Goal: Transaction & Acquisition: Book appointment/travel/reservation

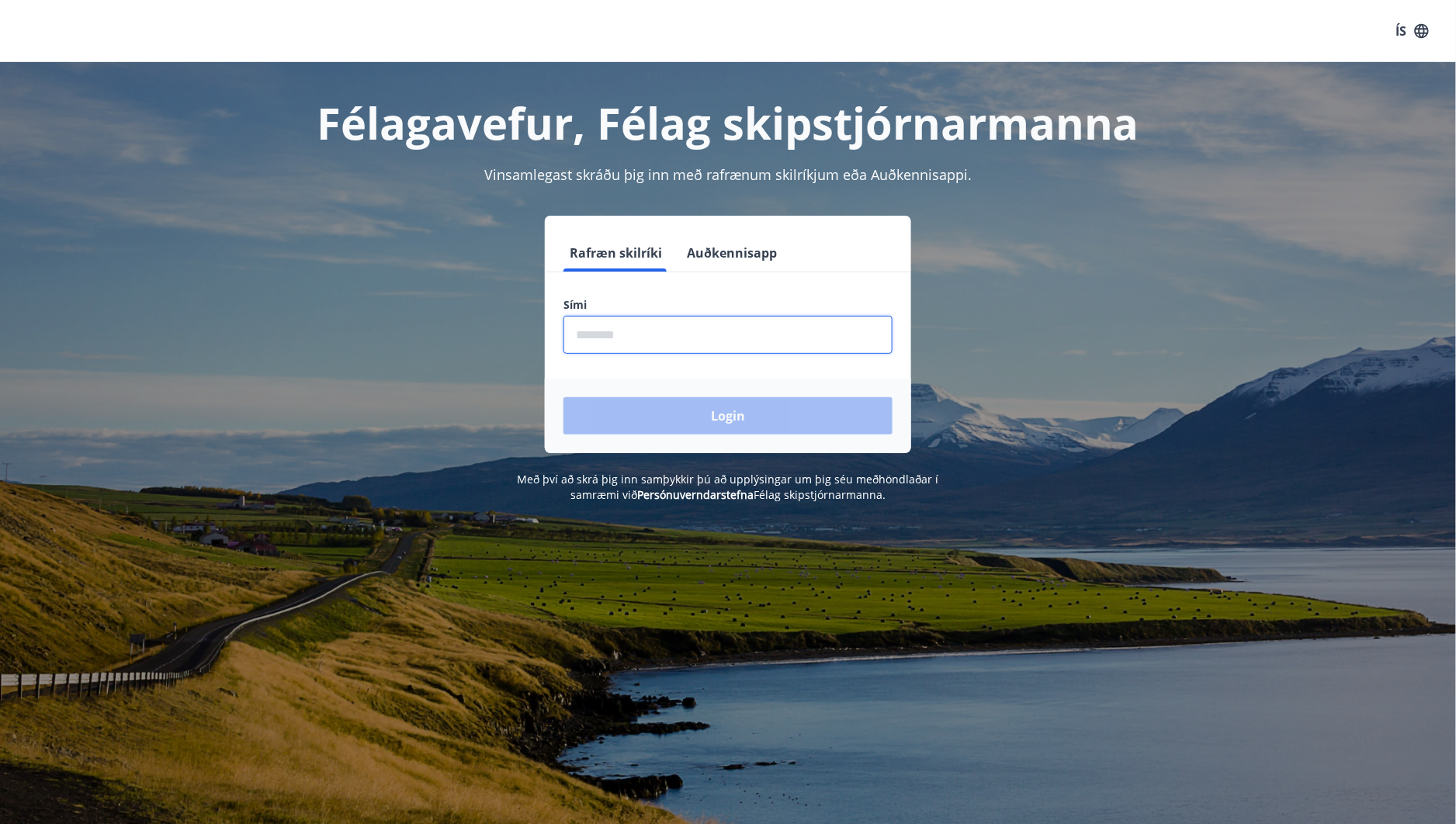
click at [631, 318] on input "phone" at bounding box center [727, 335] width 329 height 38
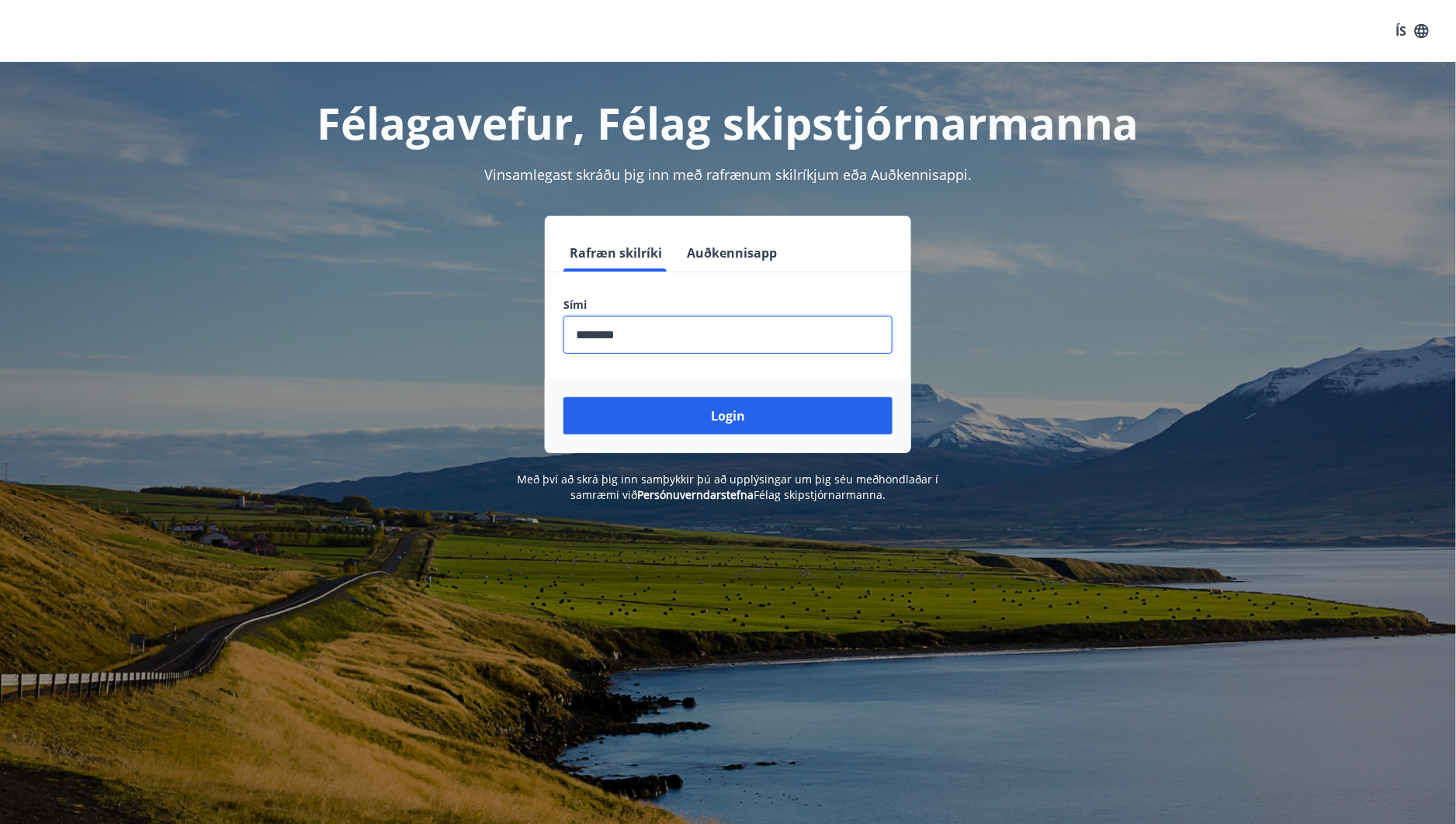
type input "********"
click at [563, 397] on button "Login" at bounding box center [727, 416] width 329 height 37
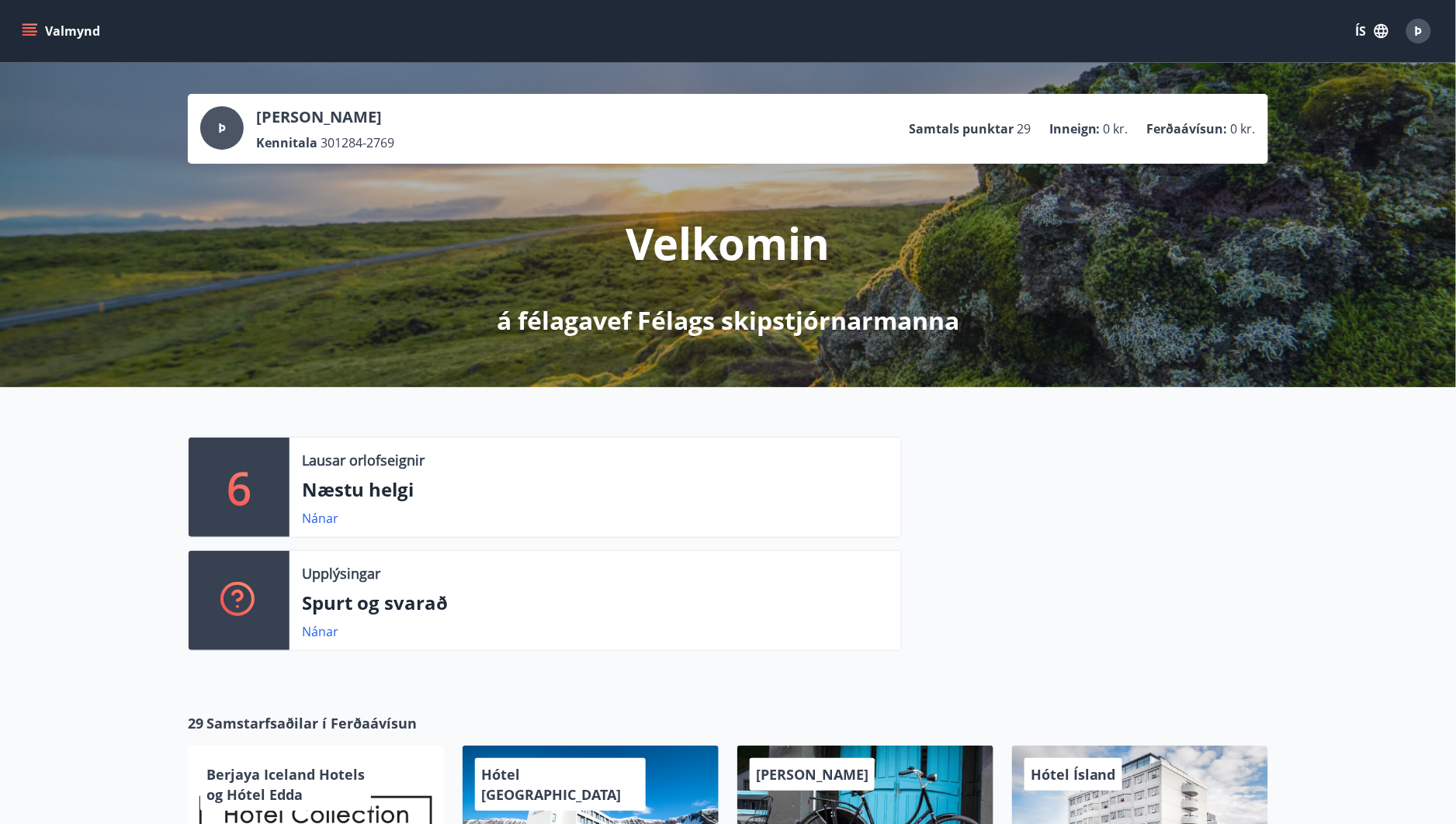
click at [48, 35] on button "Valmynd" at bounding box center [63, 31] width 88 height 28
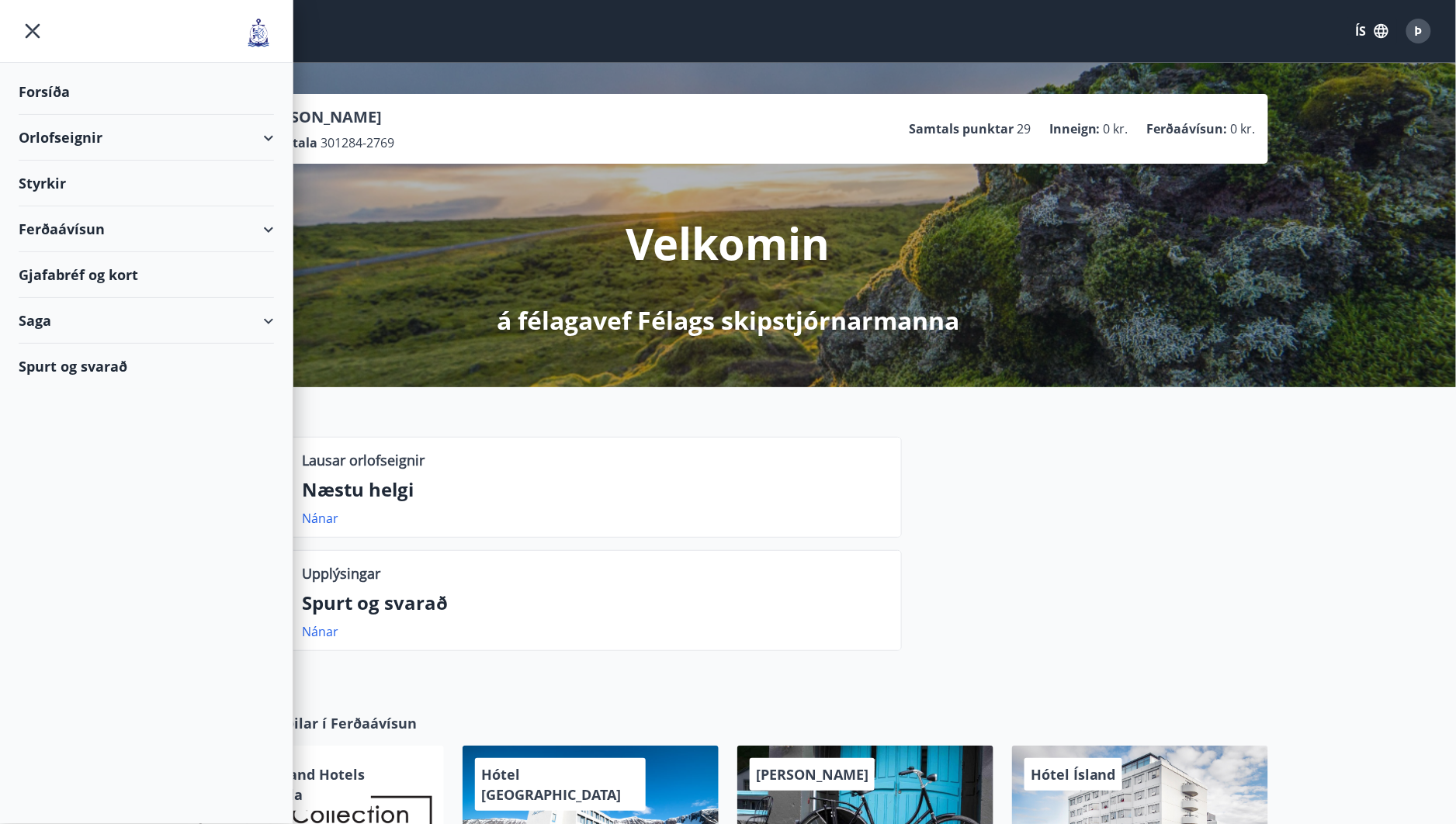
click at [160, 143] on div "Orlofseignir" at bounding box center [146, 137] width 255 height 46
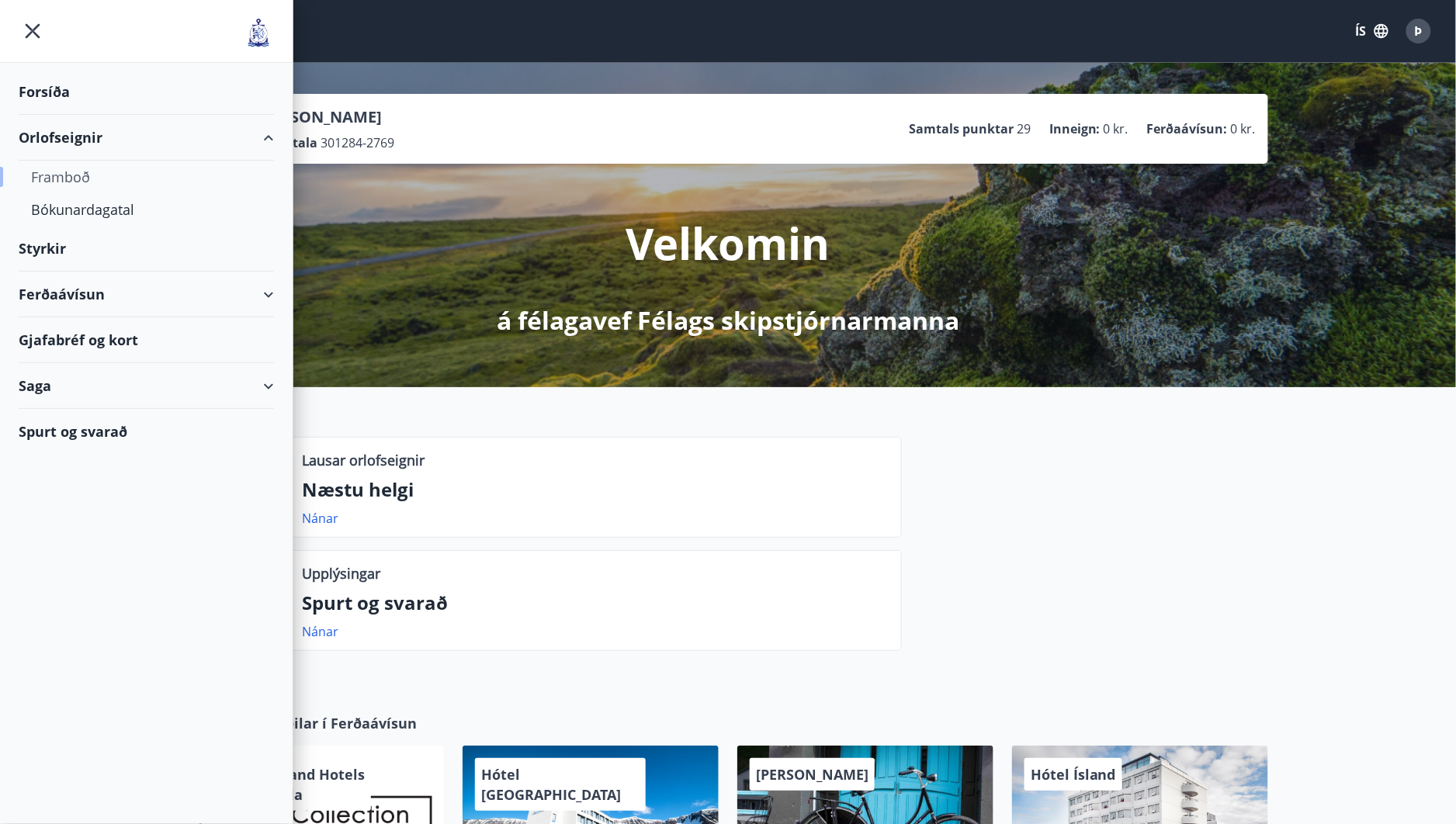
click at [90, 173] on div "Framboð" at bounding box center [147, 178] width 231 height 33
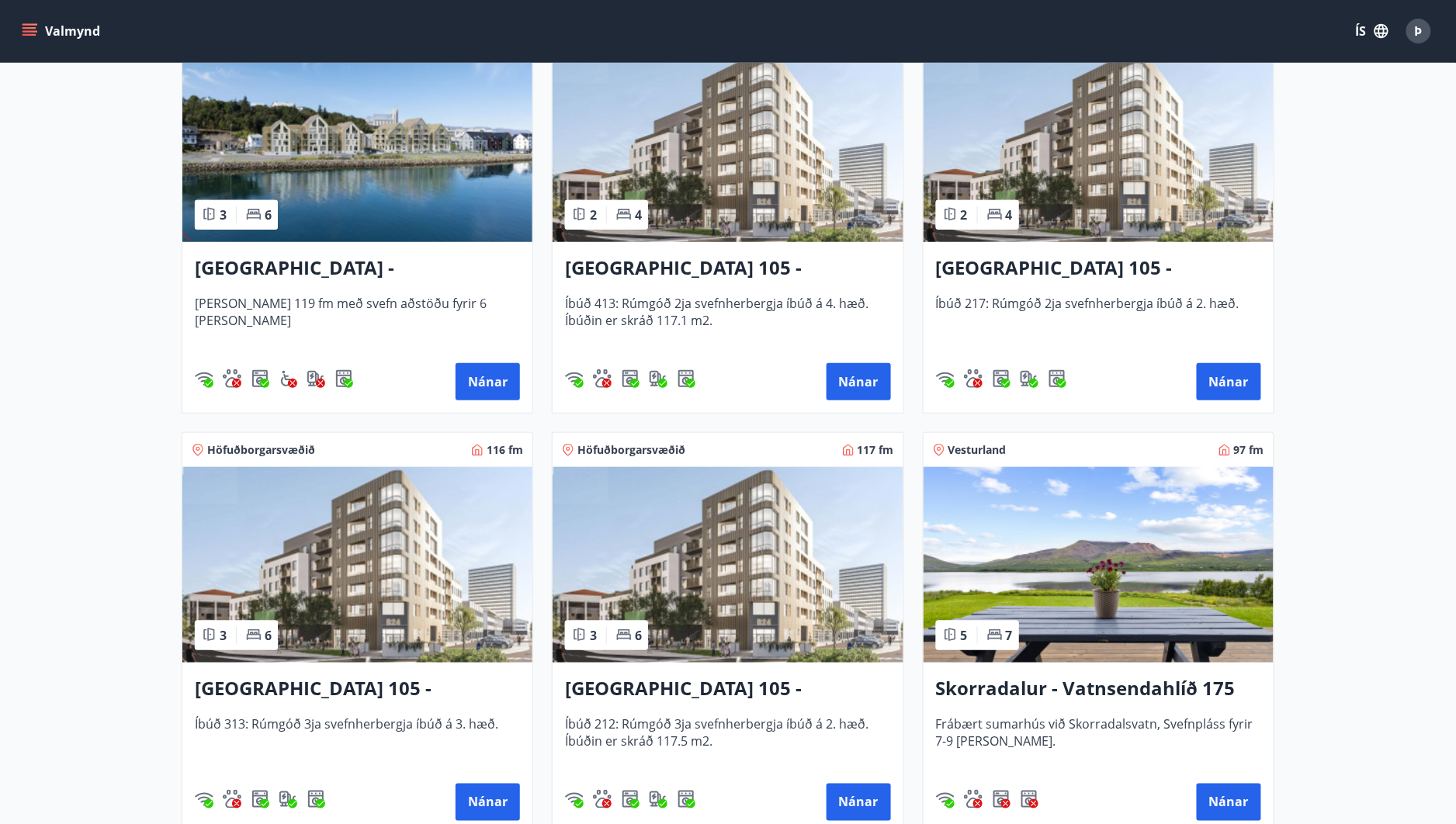
scroll to position [690, 0]
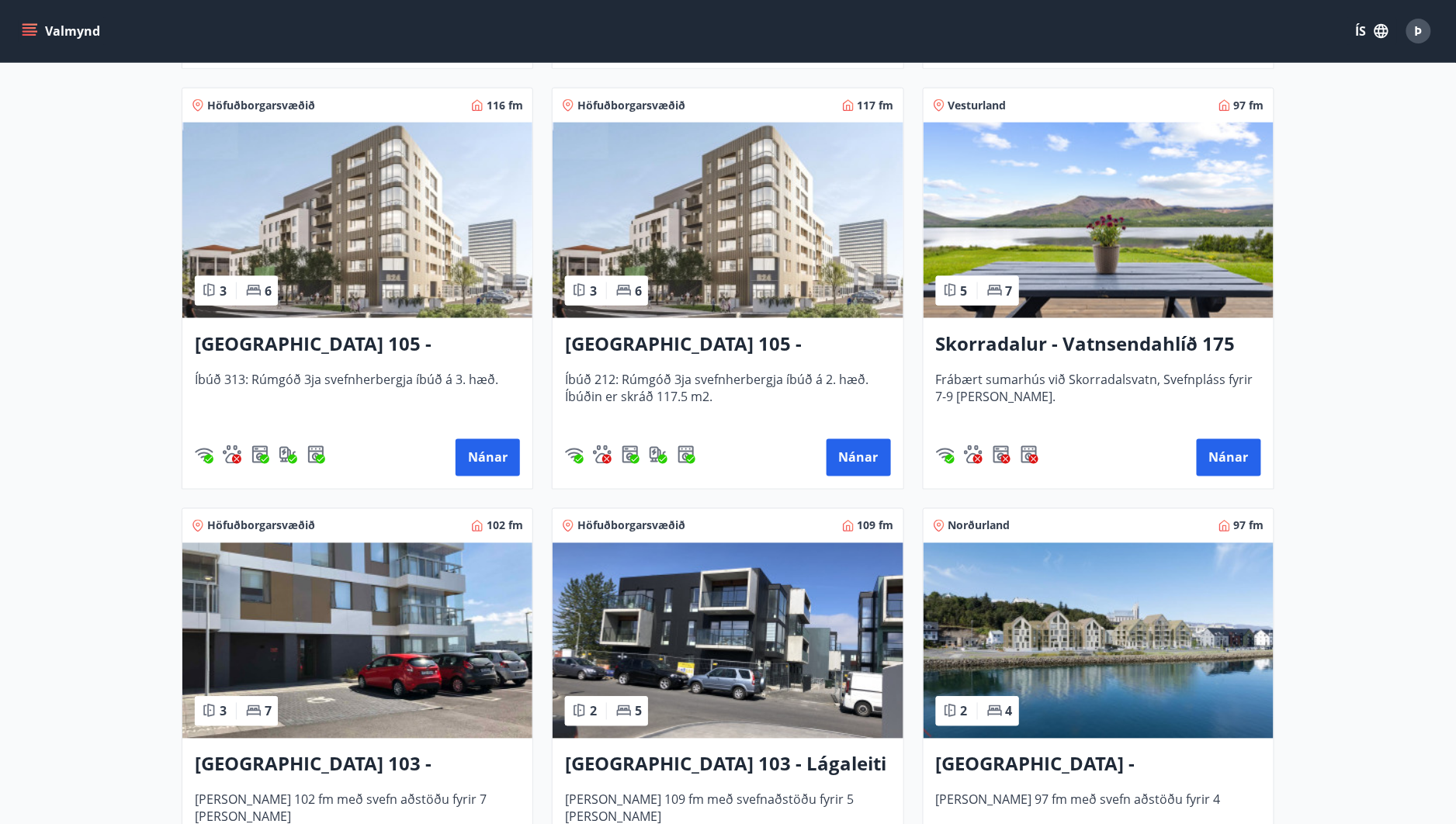
click at [1071, 249] on img at bounding box center [1099, 220] width 350 height 196
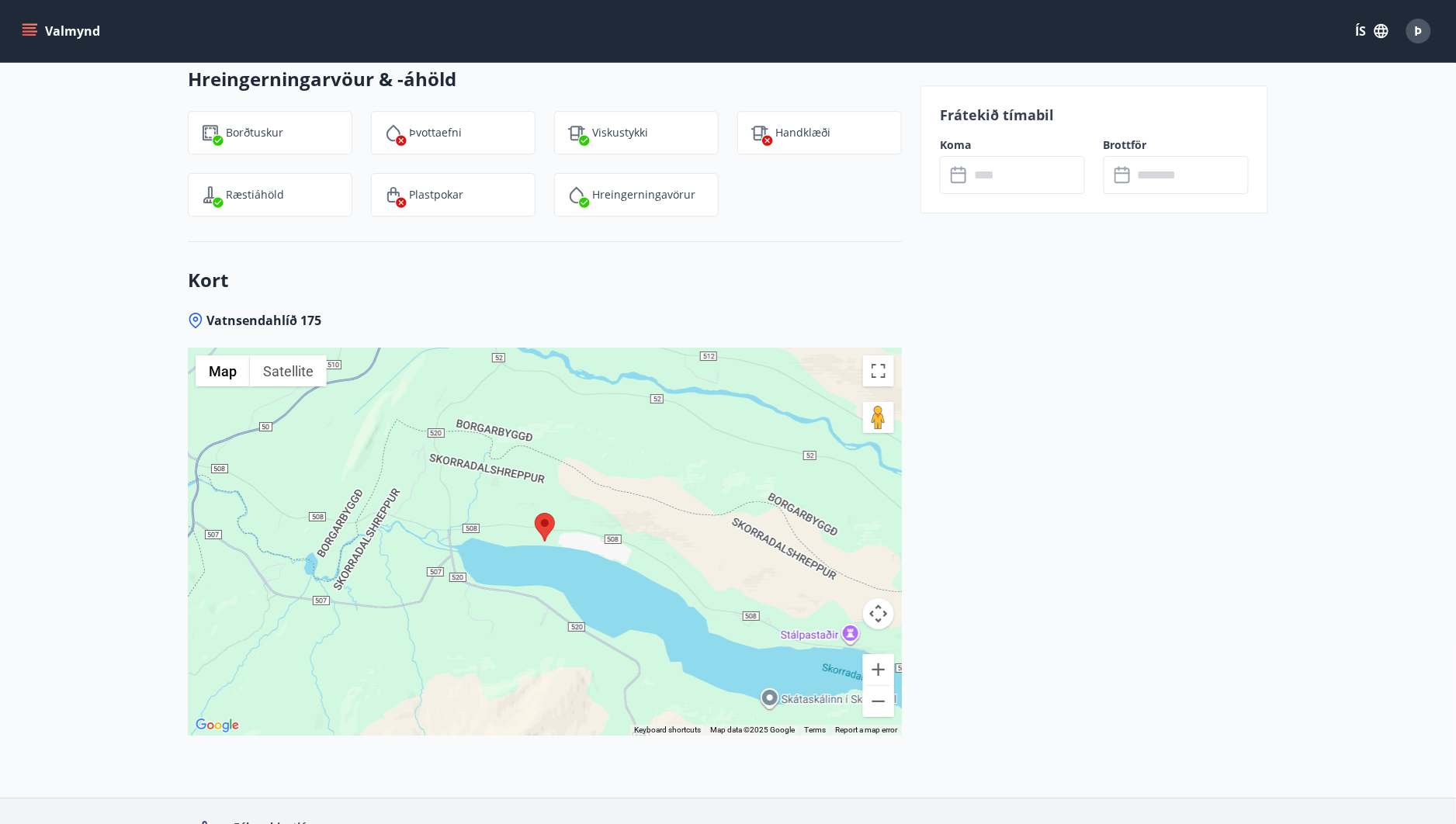
scroll to position [1828, 0]
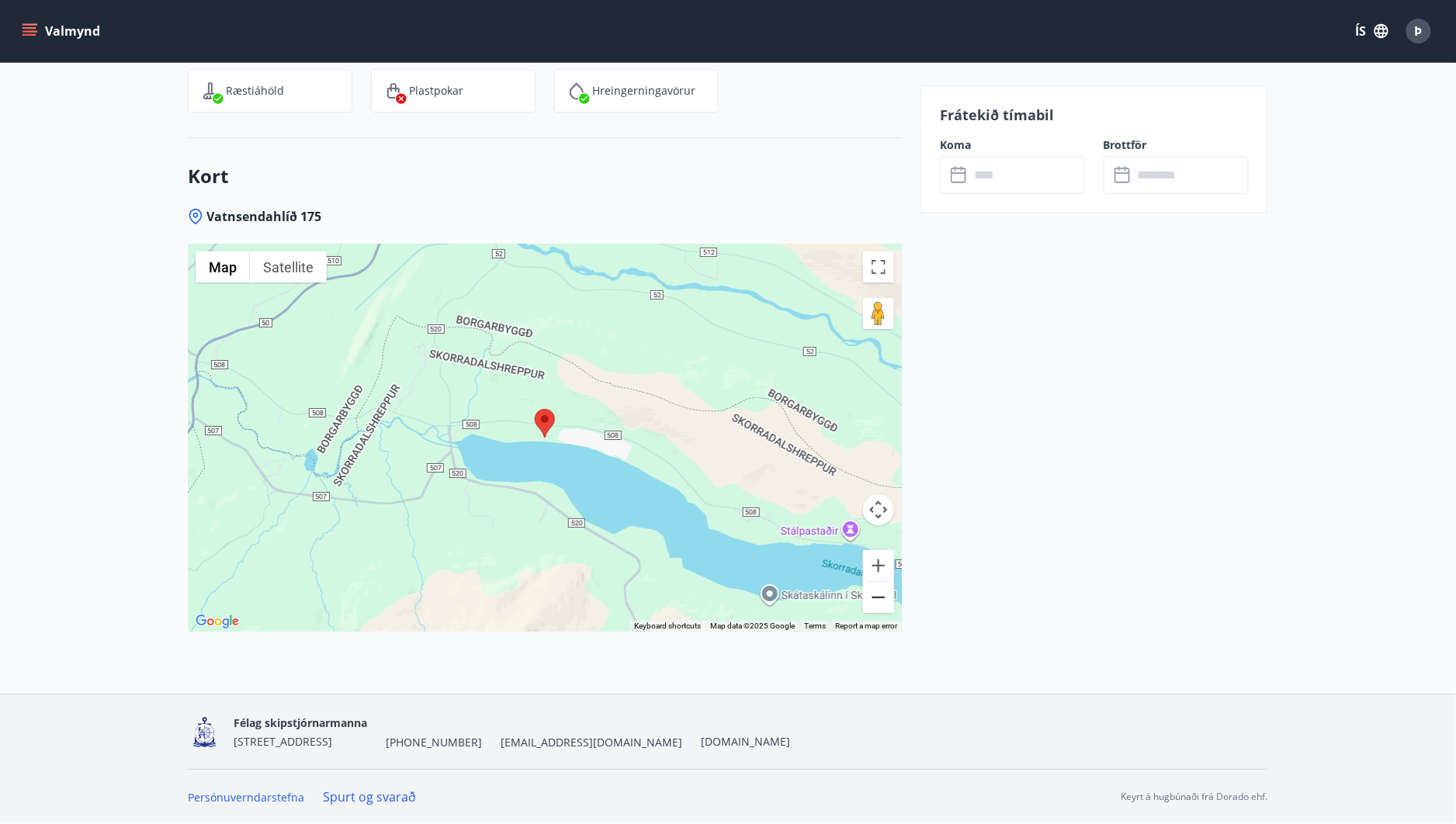
click at [882, 603] on button "Zoom out" at bounding box center [879, 598] width 31 height 31
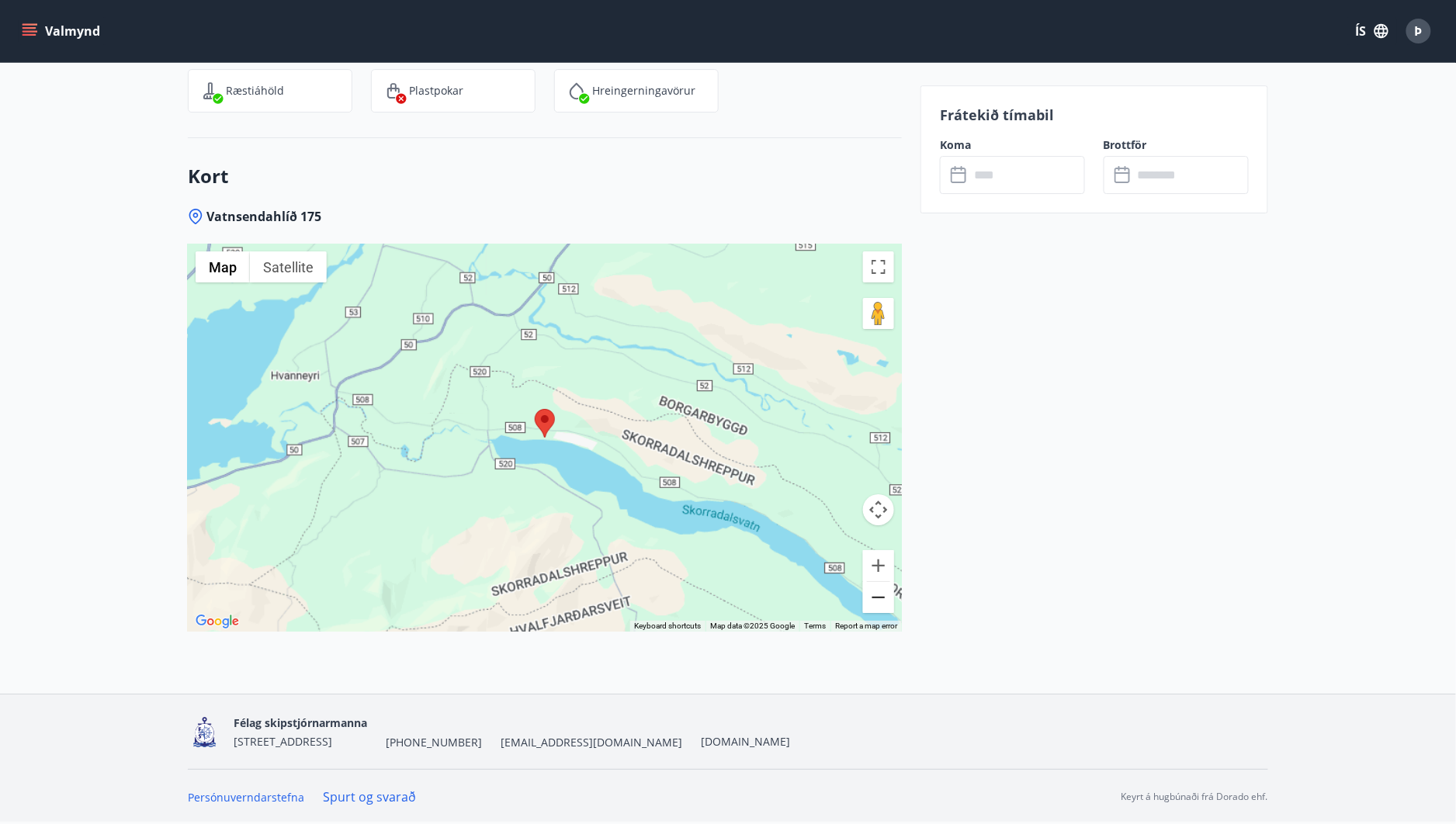
click at [882, 603] on button "Zoom out" at bounding box center [879, 598] width 31 height 31
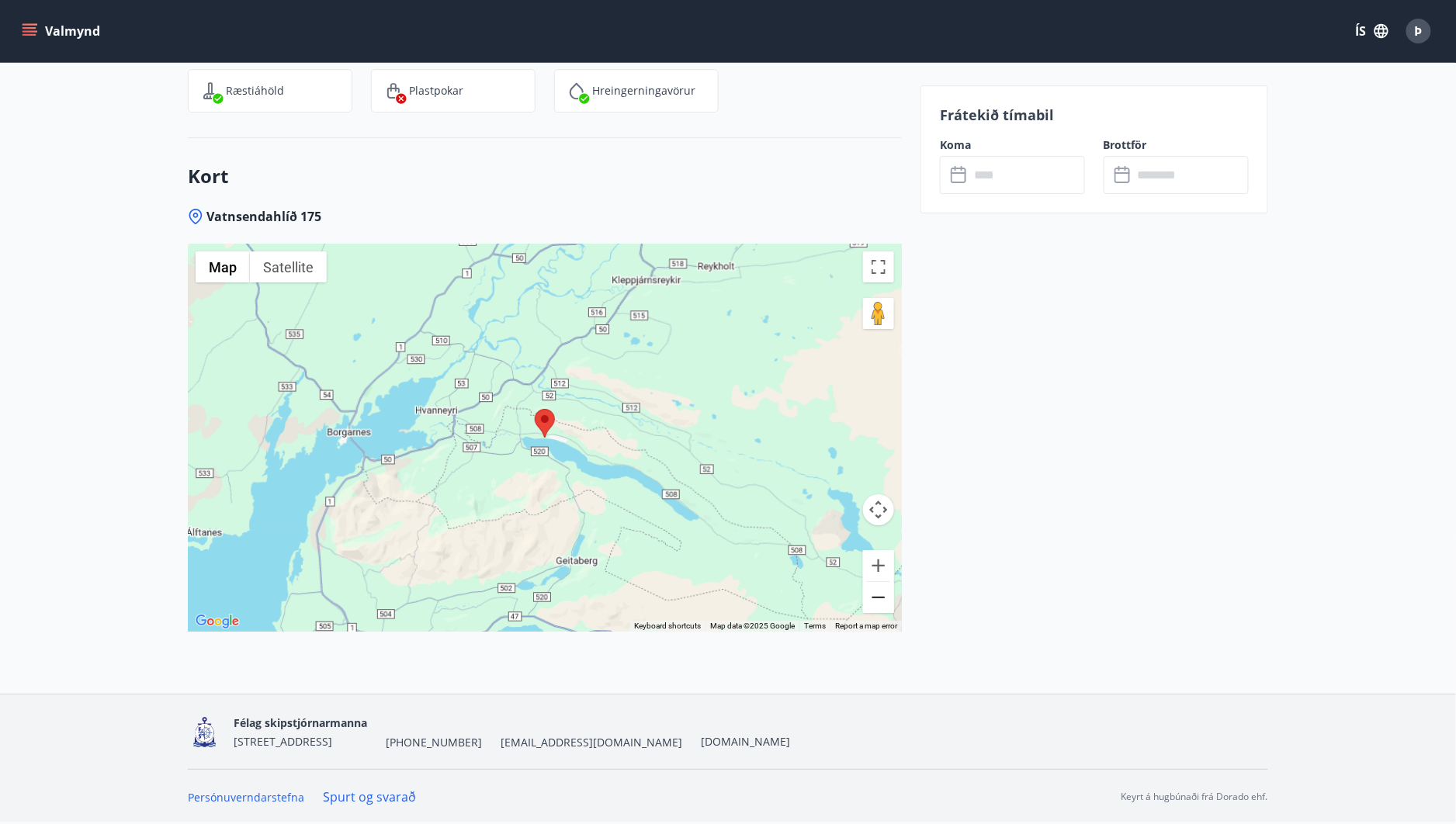
click at [882, 603] on button "Zoom out" at bounding box center [879, 598] width 31 height 31
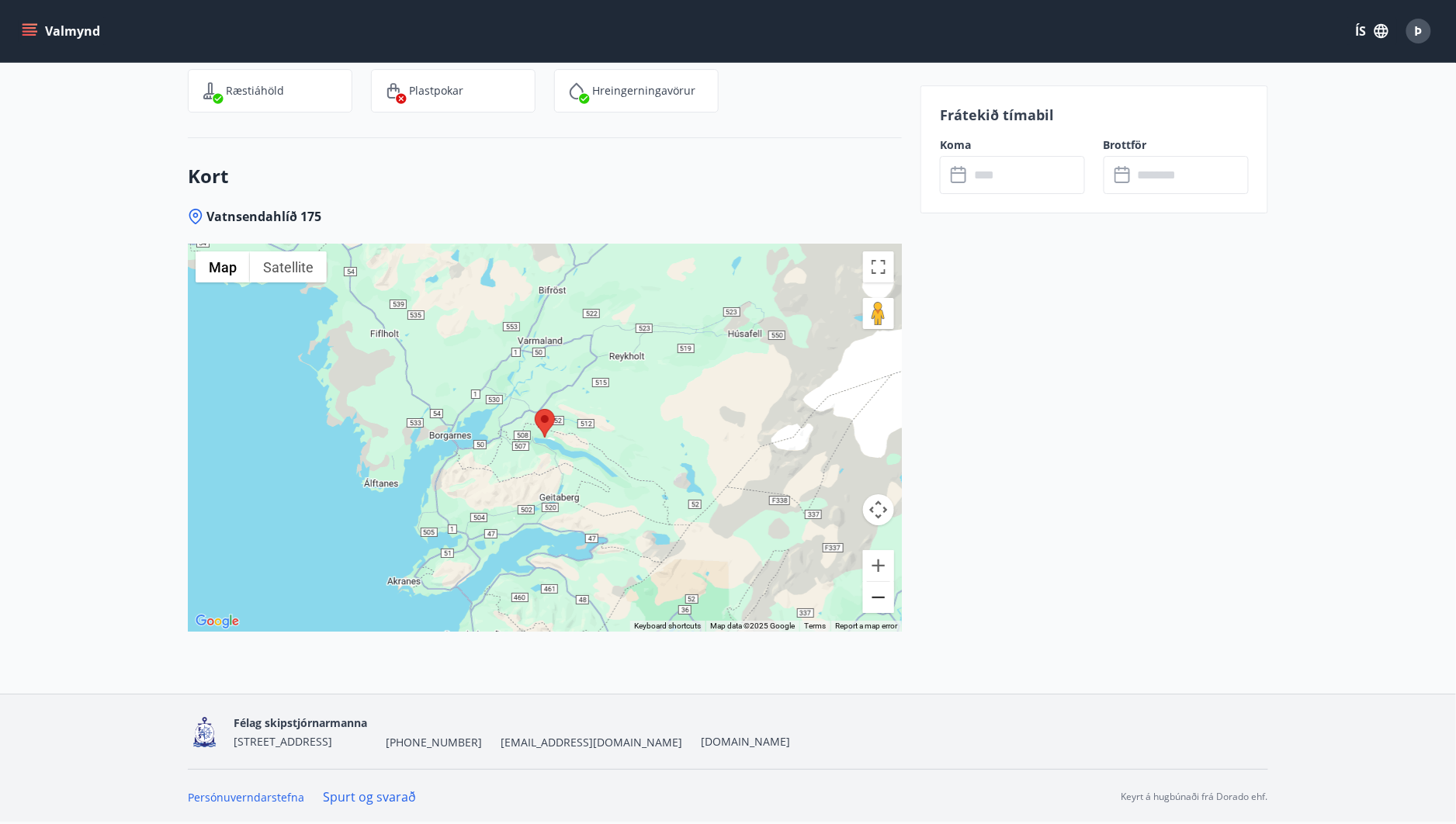
click at [882, 603] on button "Zoom out" at bounding box center [879, 598] width 31 height 31
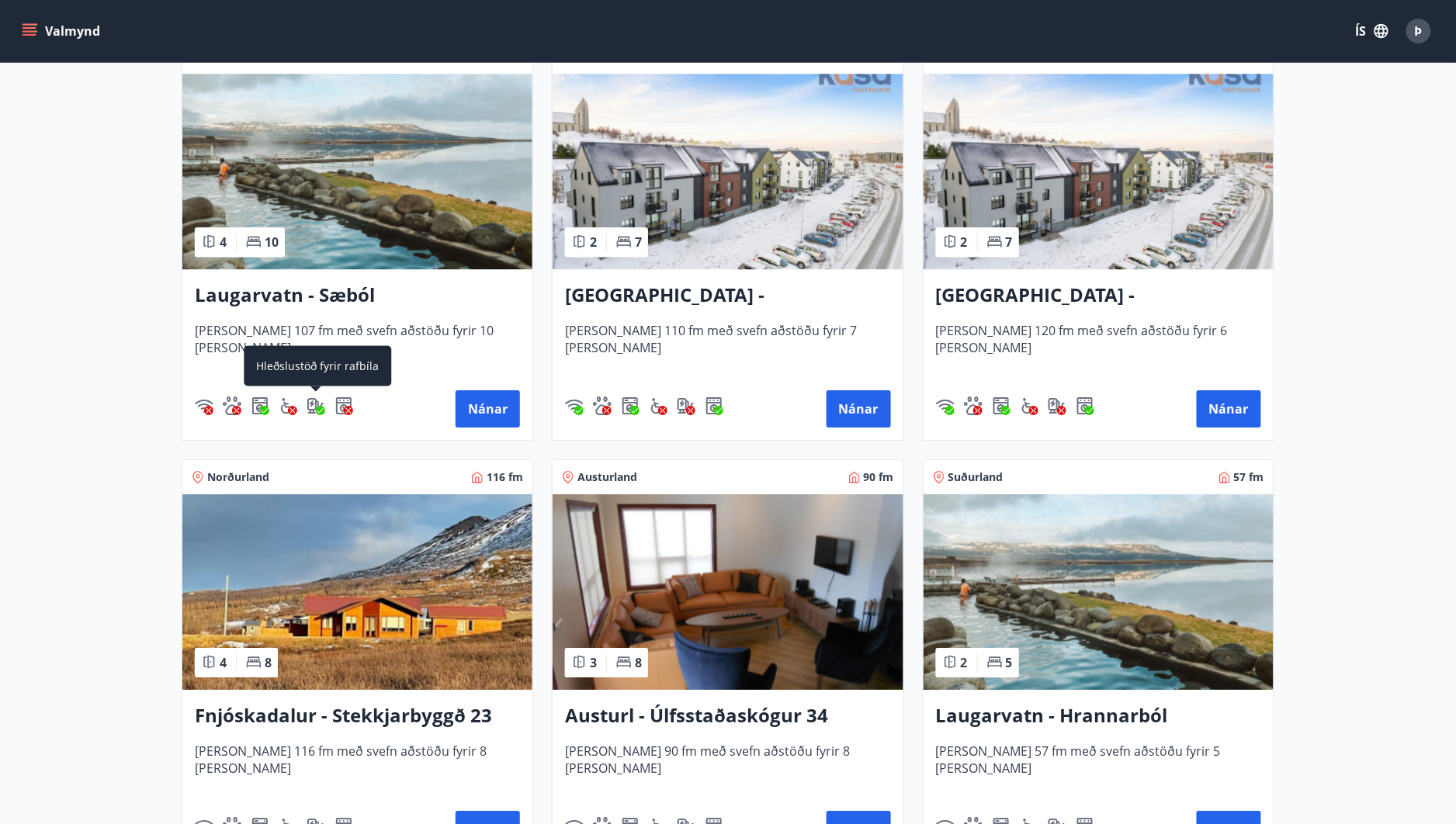
scroll to position [1552, 0]
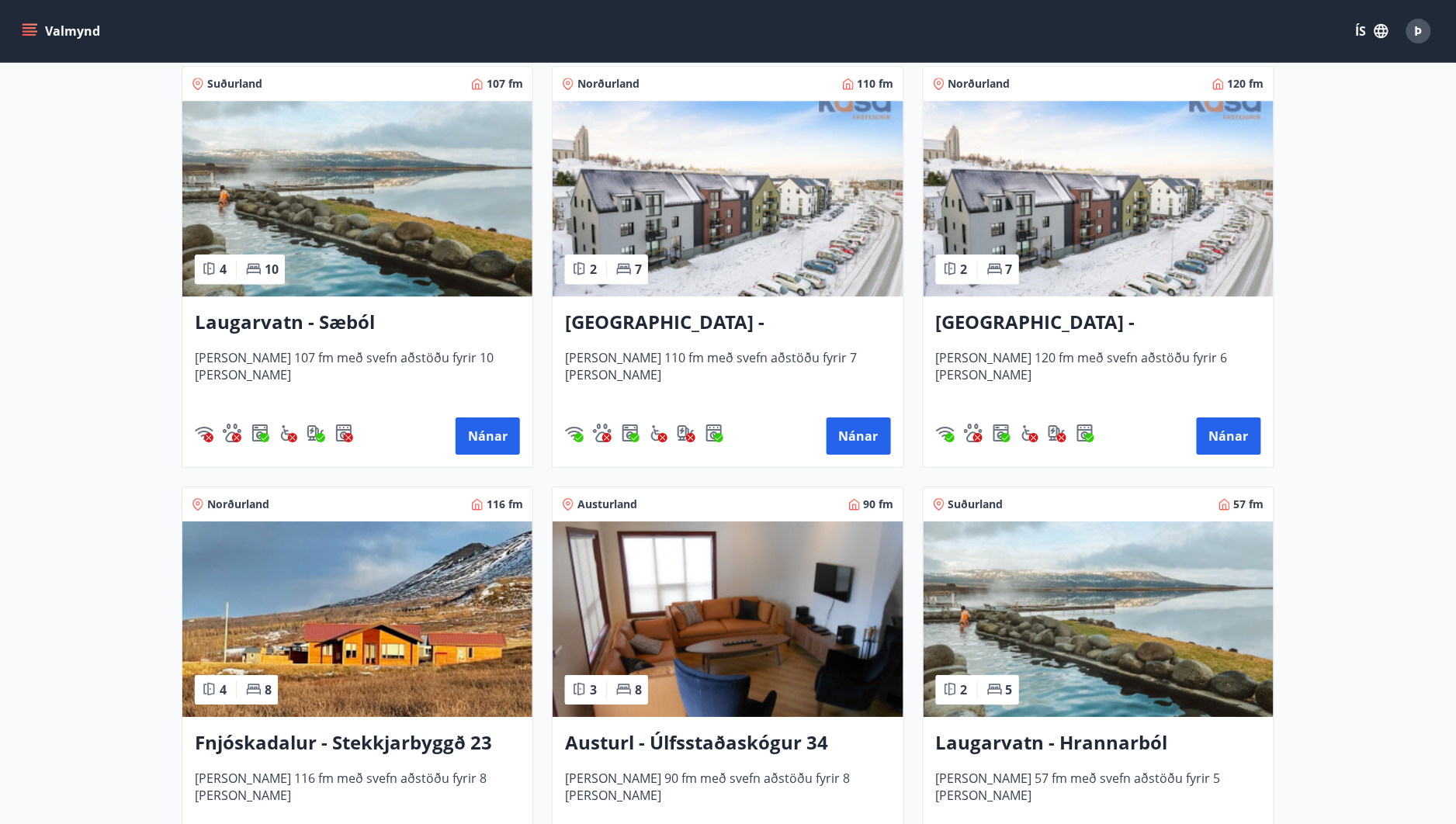
click at [394, 239] on img at bounding box center [357, 198] width 350 height 196
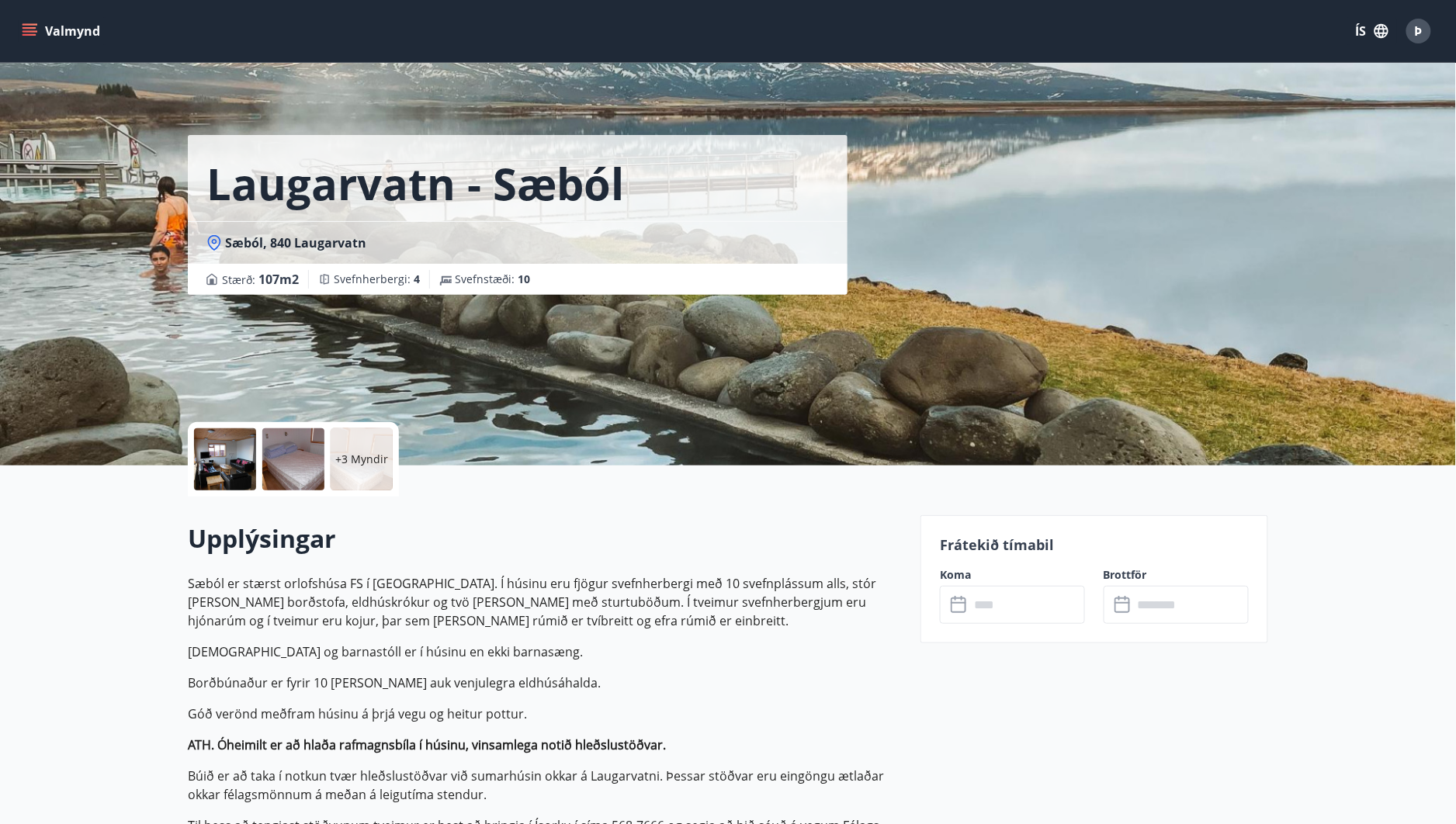
click at [368, 463] on p "+3 Myndir" at bounding box center [361, 460] width 53 height 16
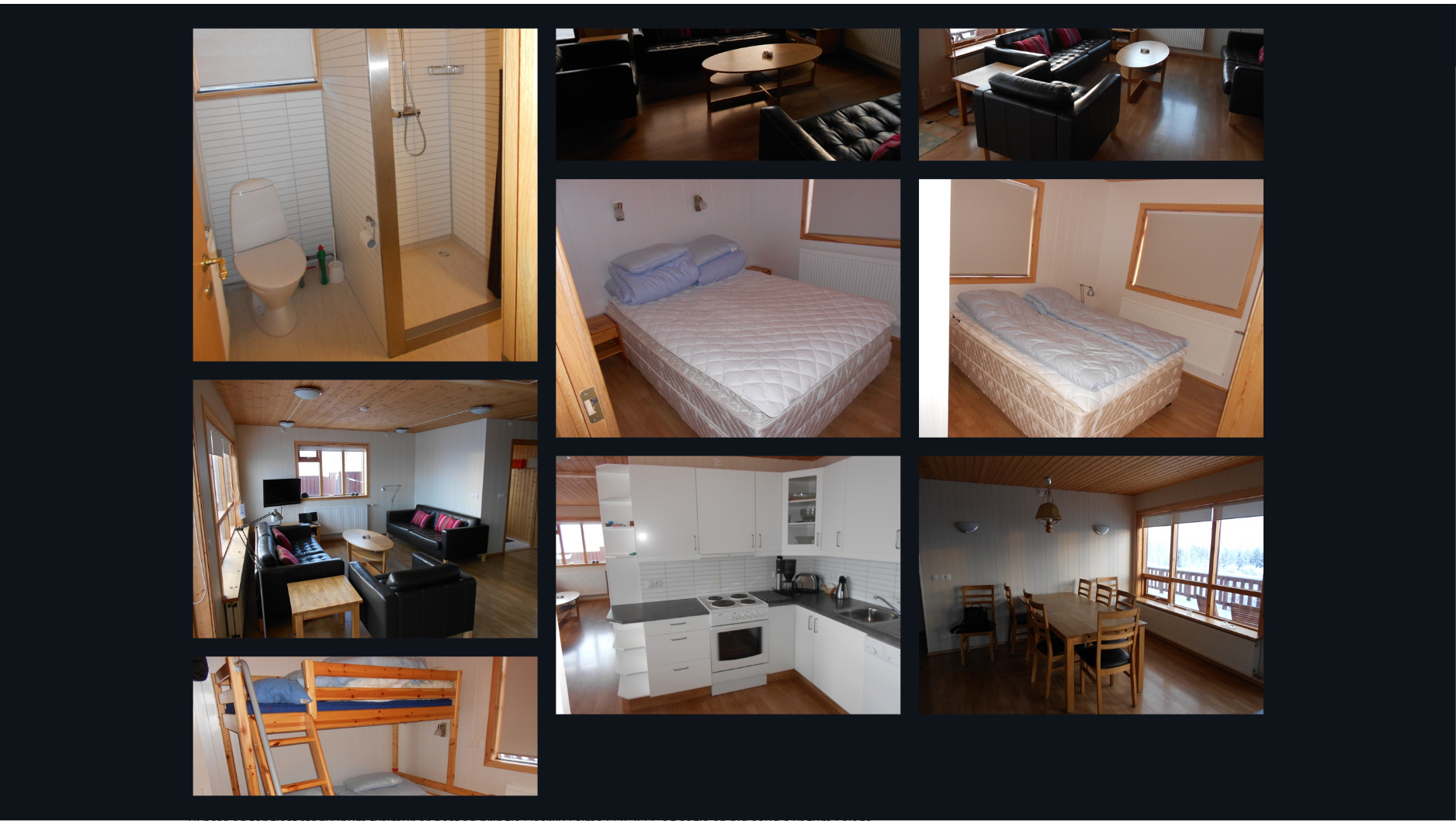
scroll to position [314, 0]
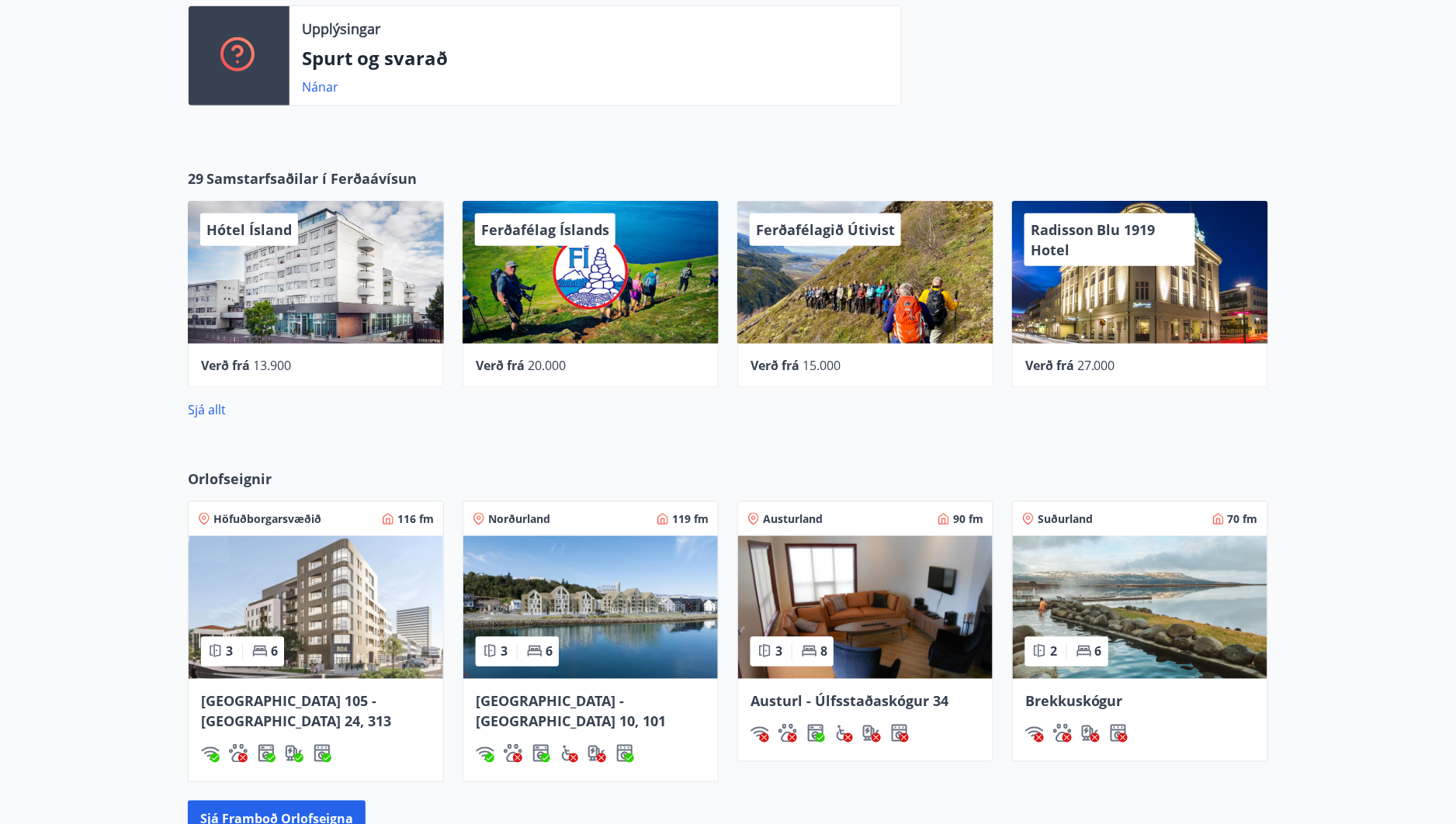
scroll to position [756, 0]
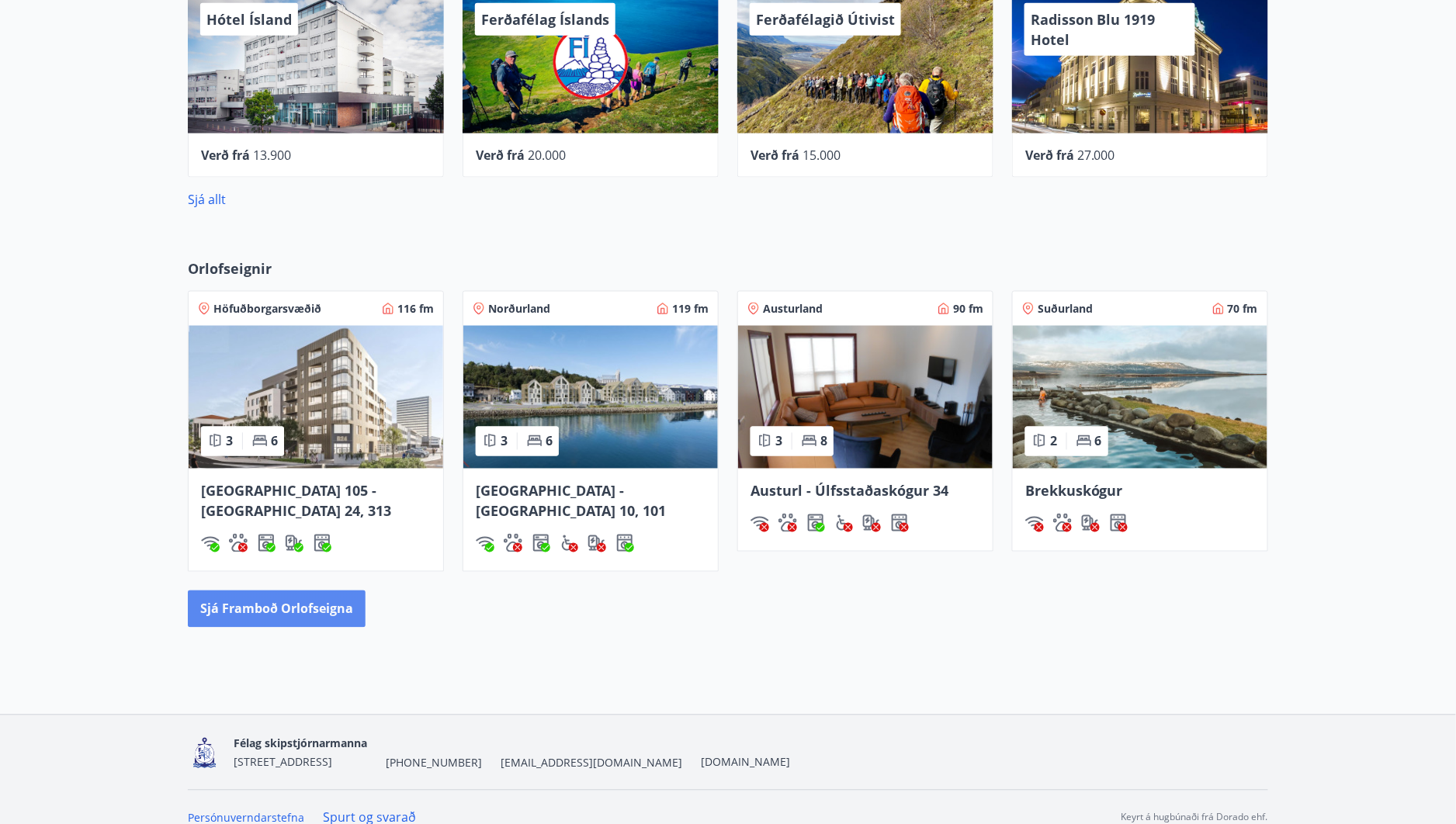
click at [272, 595] on button "Sjá framboð orlofseigna" at bounding box center [276, 609] width 177 height 37
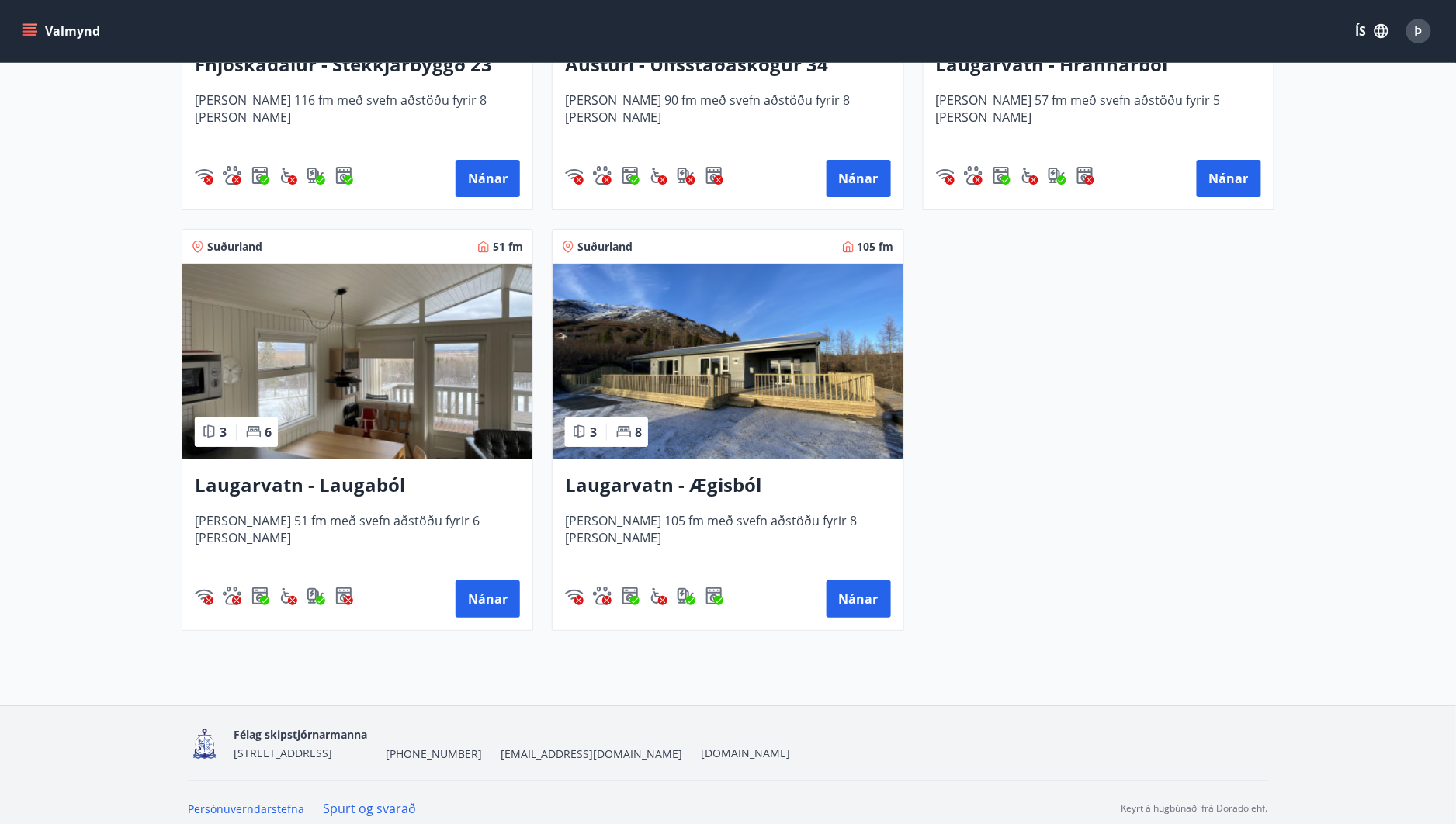
scroll to position [2242, 0]
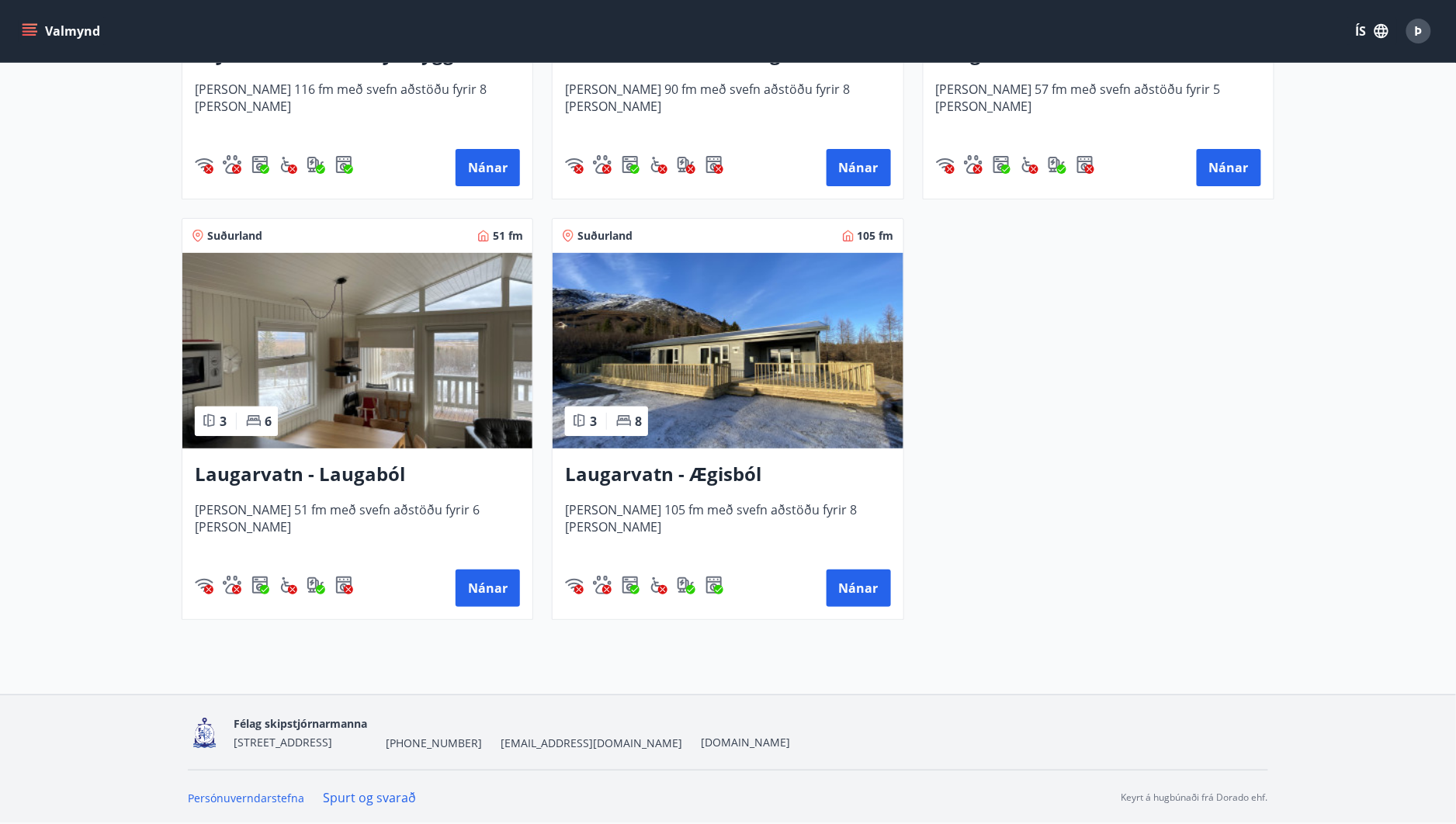
click at [759, 365] on img at bounding box center [728, 350] width 350 height 196
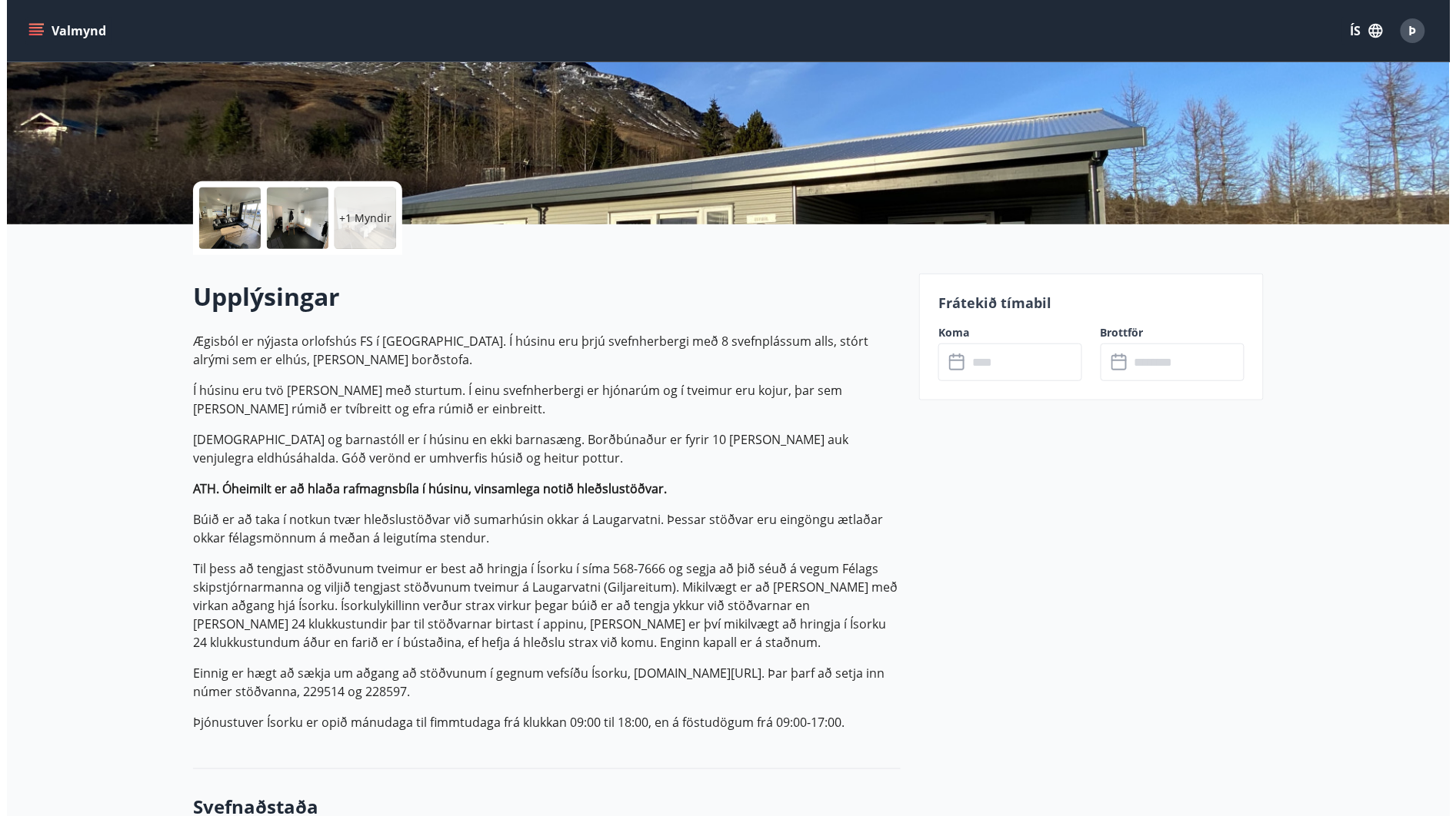
scroll to position [256, 0]
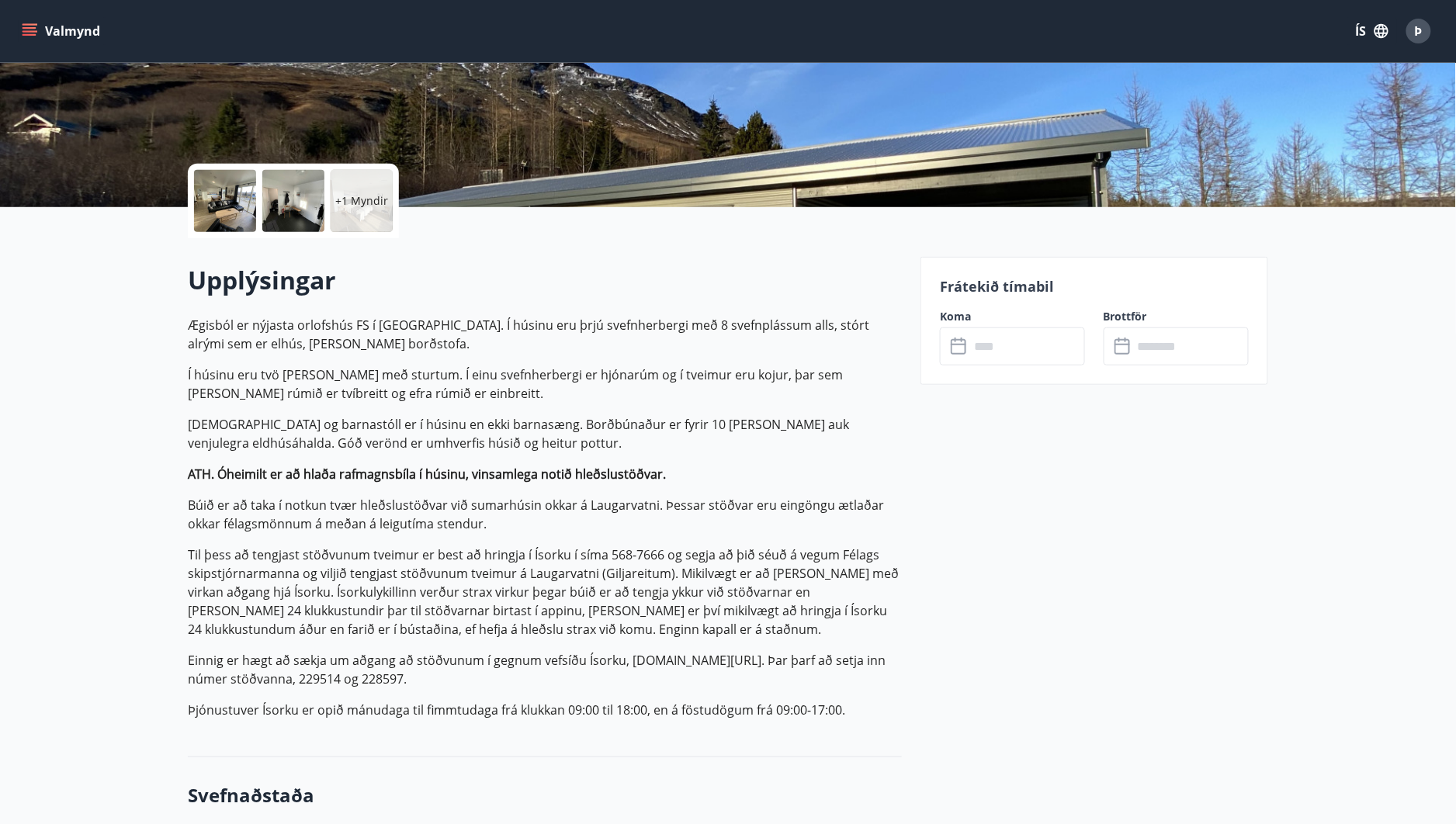
click at [381, 322] on p "Ægisból er nýjasta orlofshús FS í [GEOGRAPHIC_DATA]. Í húsinu eru þrjú svefnher…" at bounding box center [544, 334] width 714 height 37
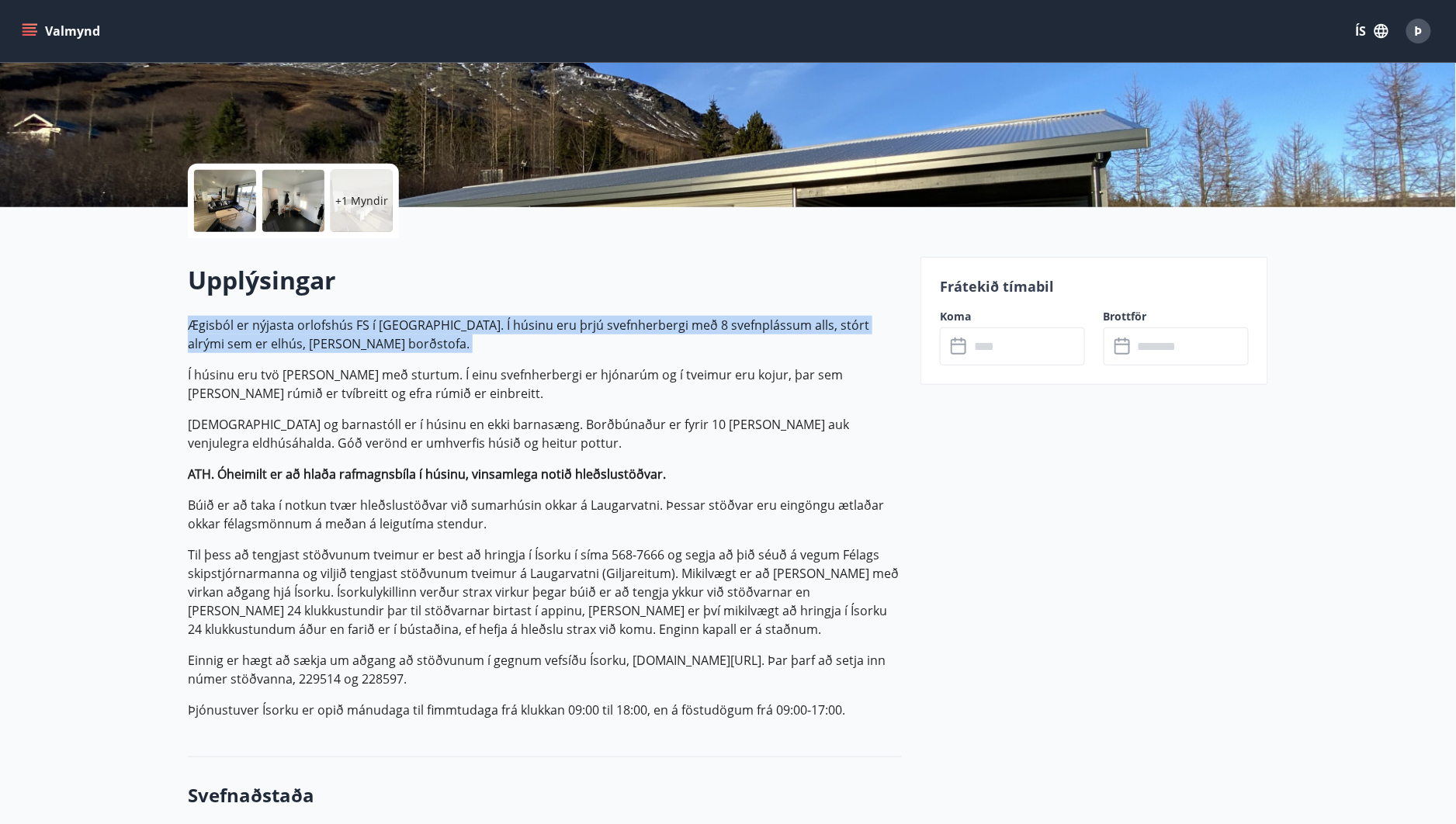
click at [381, 322] on p "Ægisból er nýjasta orlofshús FS í [GEOGRAPHIC_DATA]. Í húsinu eru þrjú svefnher…" at bounding box center [544, 334] width 714 height 37
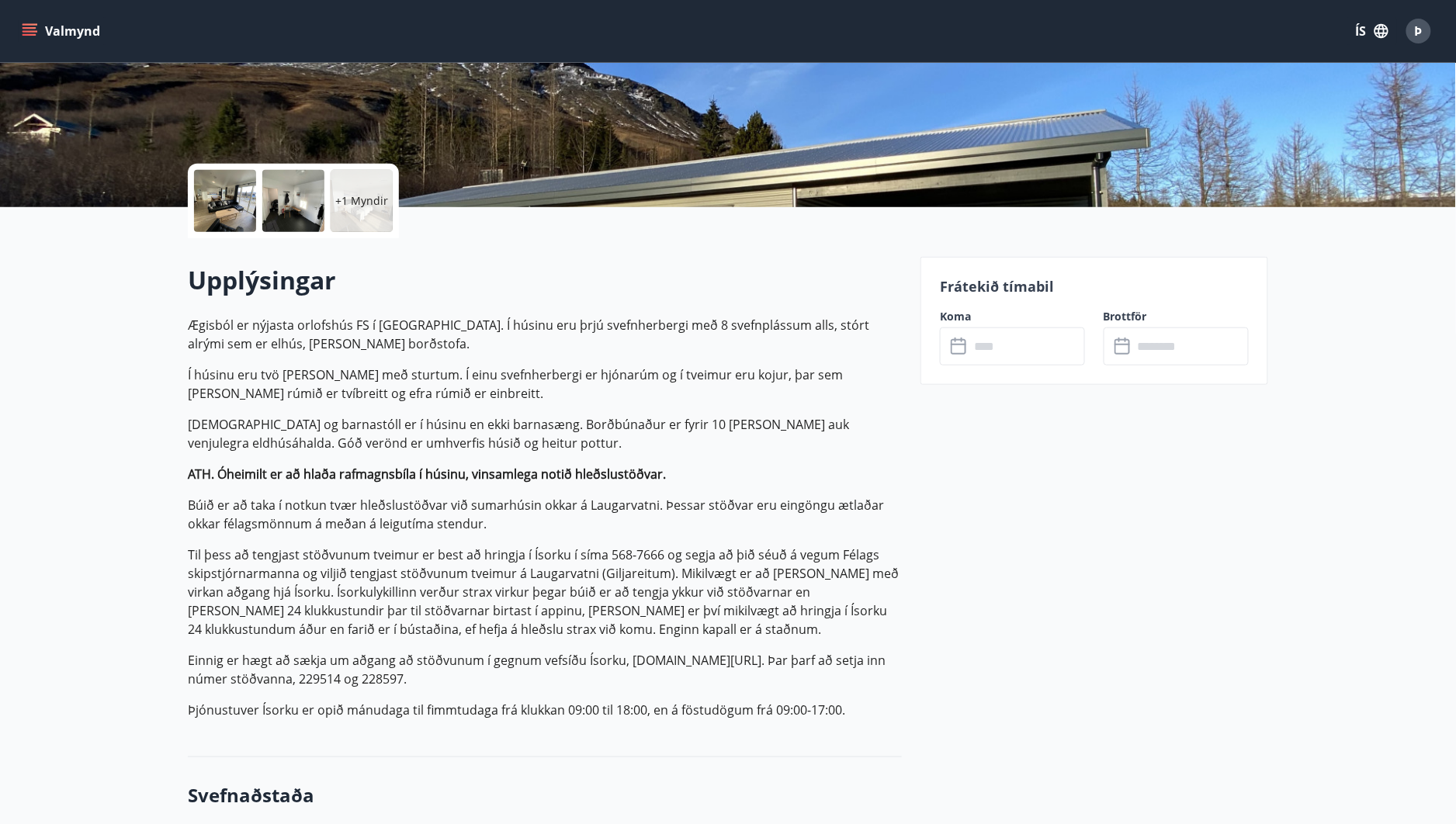
click at [372, 204] on p "+1 Myndir" at bounding box center [361, 201] width 53 height 16
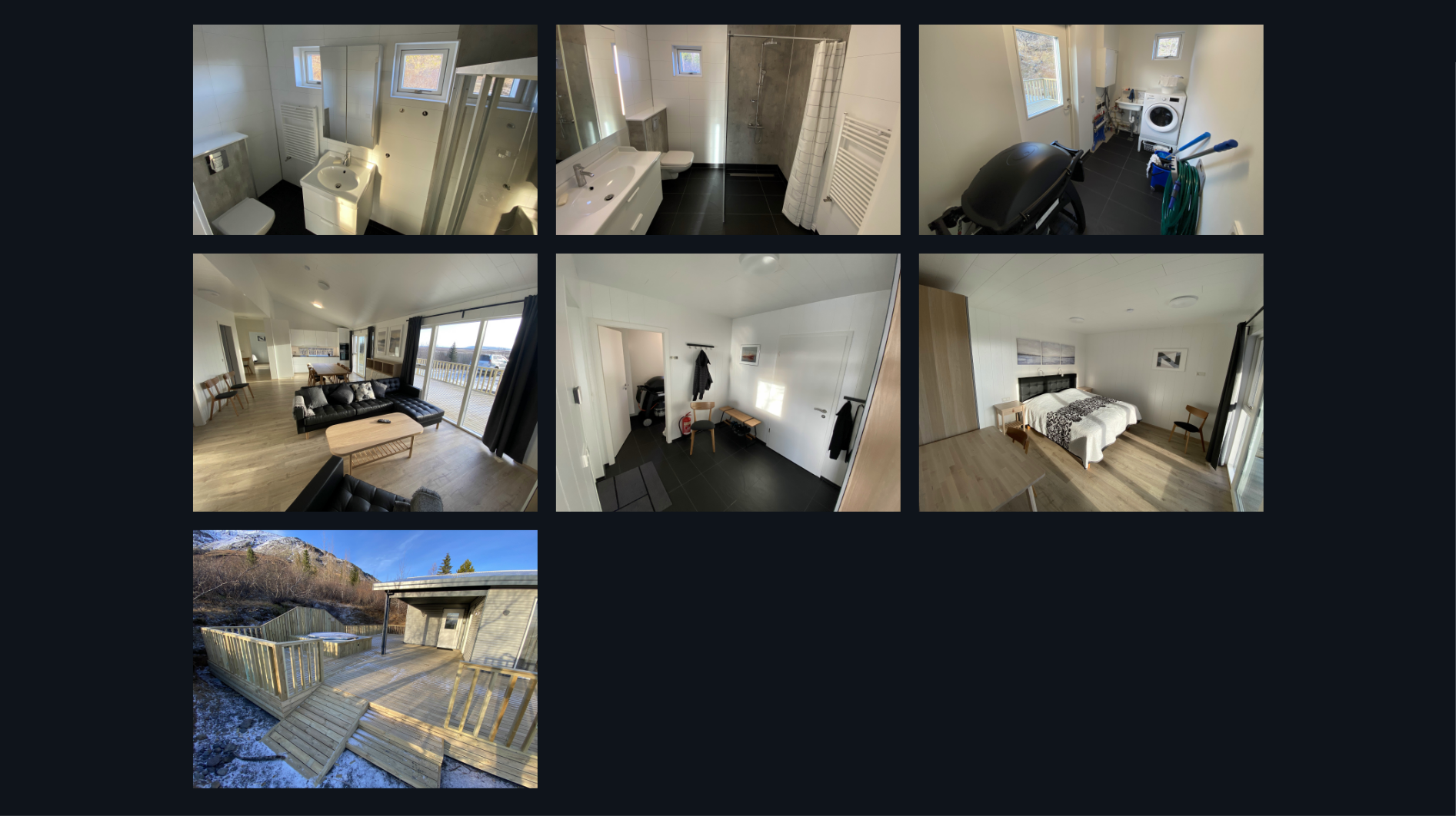
scroll to position [110, 0]
